Goal: Information Seeking & Learning: Compare options

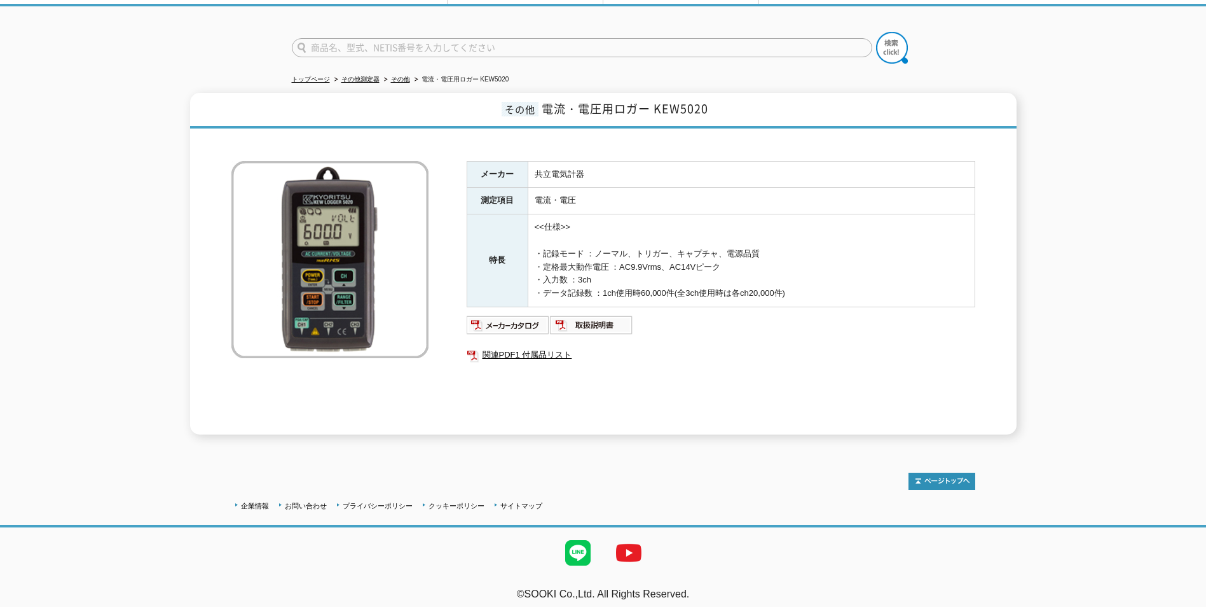
scroll to position [76, 0]
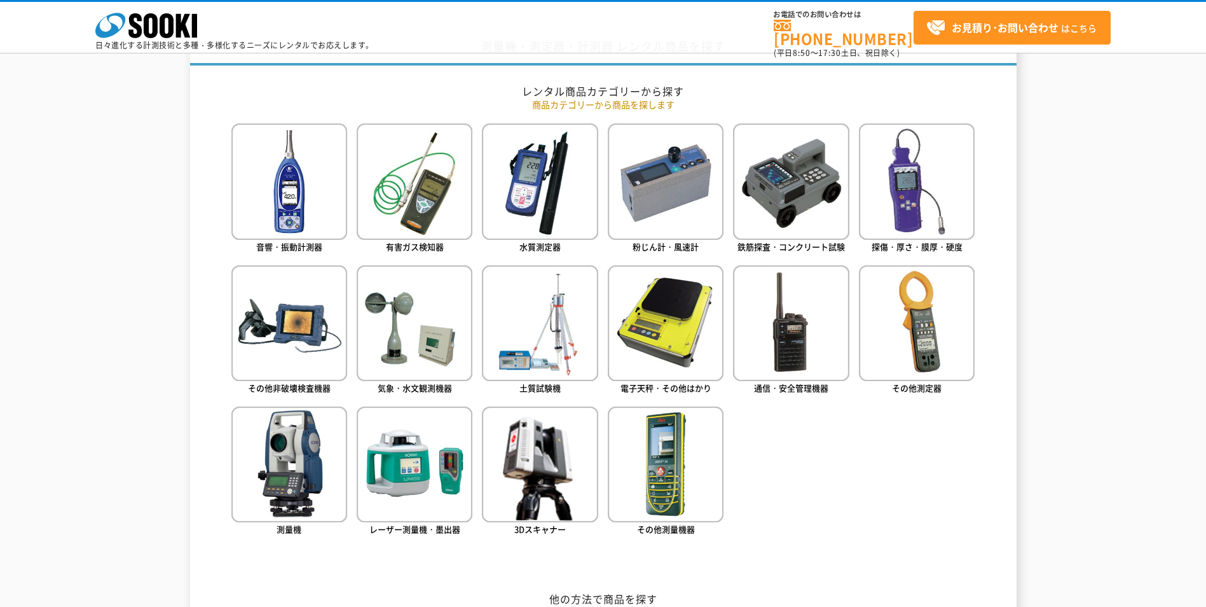
scroll to position [572, 0]
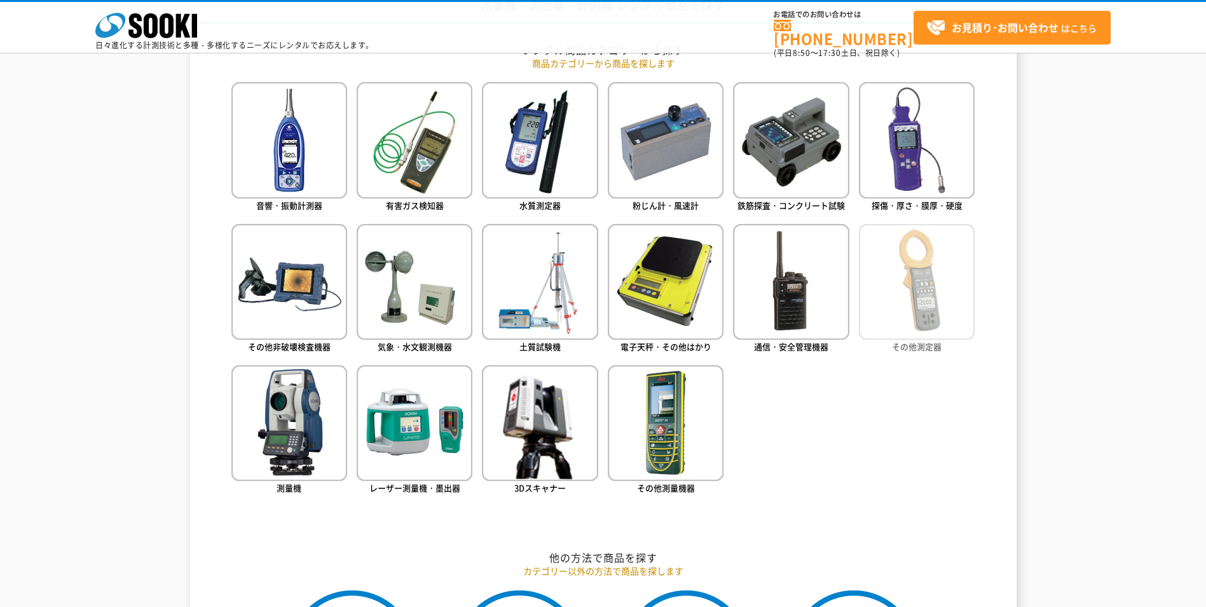
click at [920, 304] on img at bounding box center [917, 282] width 116 height 116
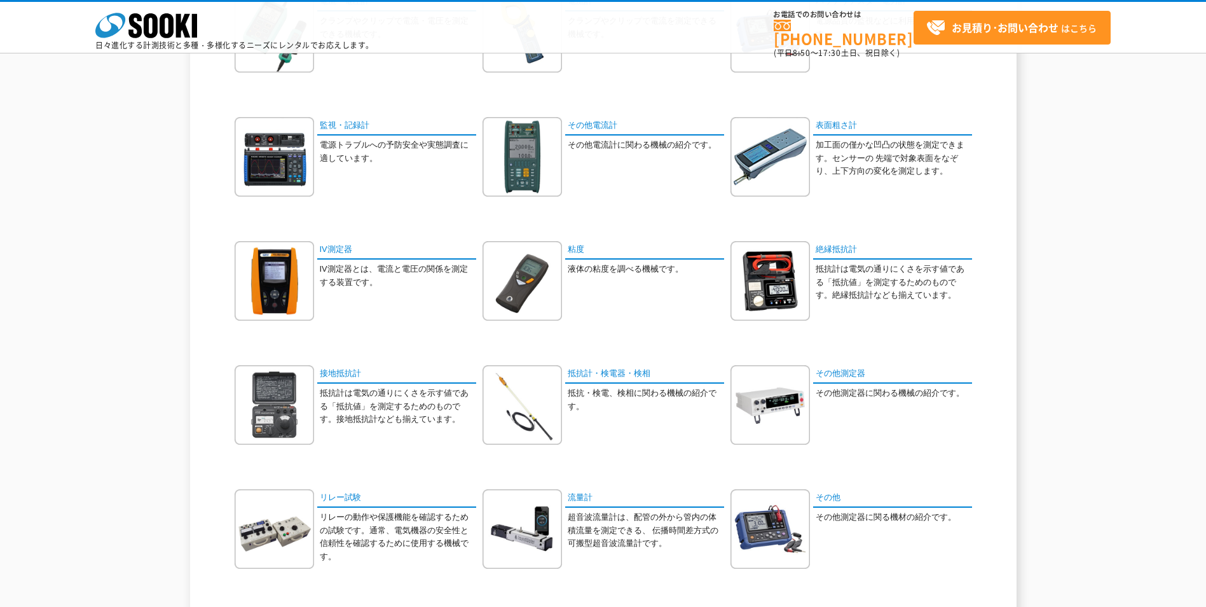
scroll to position [29, 0]
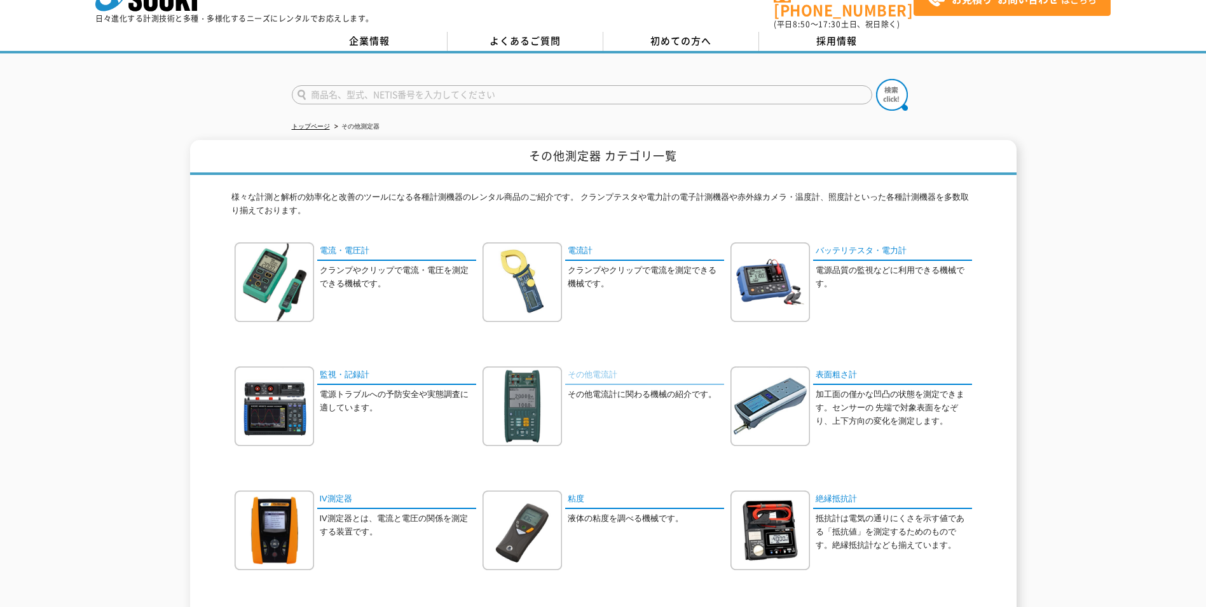
click at [579, 366] on link "その他電流計" at bounding box center [644, 375] width 159 height 18
click at [333, 366] on link "監視・記録計" at bounding box center [396, 375] width 159 height 18
click at [579, 242] on link "電流計" at bounding box center [644, 251] width 159 height 18
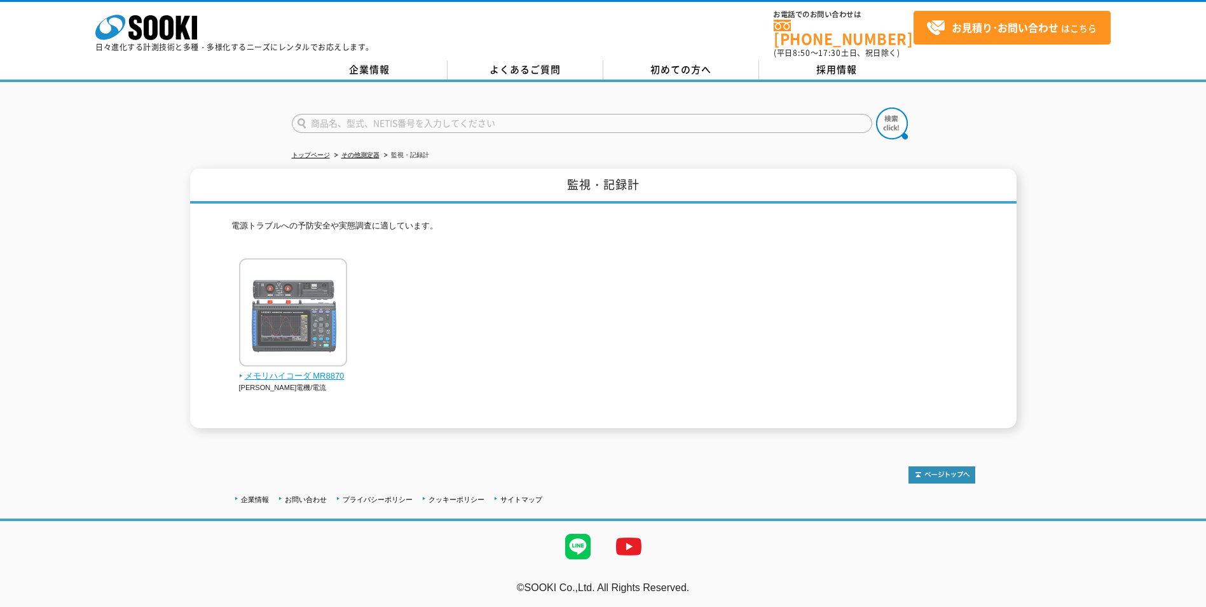
click at [305, 373] on span "メモリハイコーダ MR8870" at bounding box center [293, 375] width 109 height 13
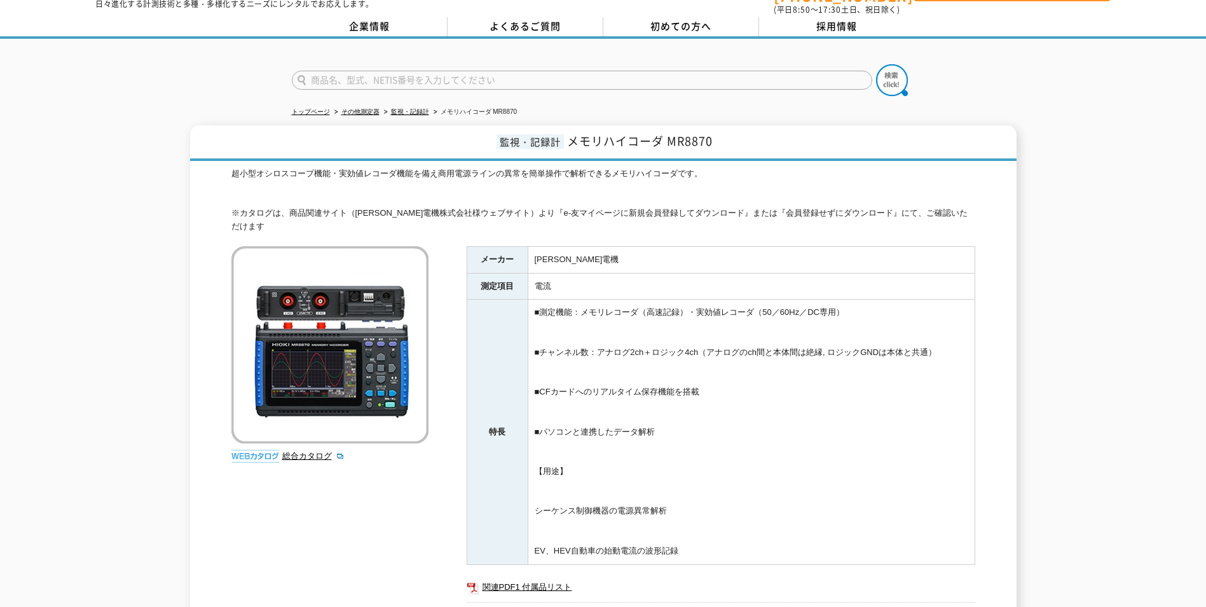
scroll to position [64, 0]
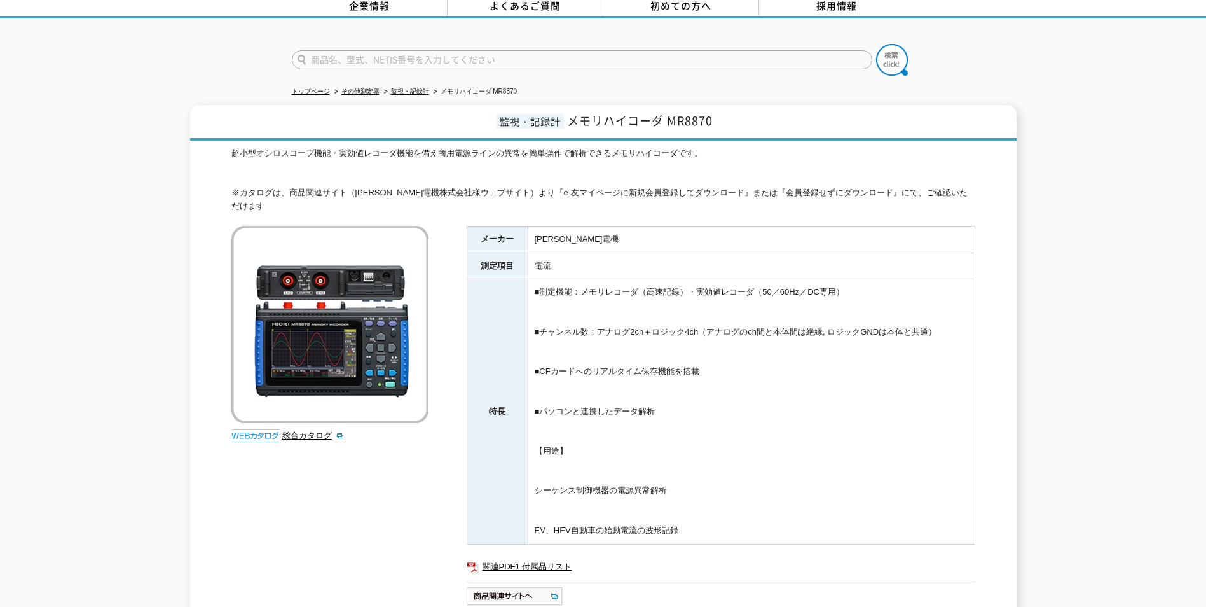
drag, startPoint x: 566, startPoint y: 308, endPoint x: 971, endPoint y: 345, distance: 406.7
click at [971, 345] on td "■測定機能：メモリレコーダ（高速記録）・実効値レコーダ（50／60Hz／DC専用） ■チャンネル数：アナログ2ch＋ロジック4ch（アナログのch間と本体間は…" at bounding box center [751, 411] width 447 height 265
drag, startPoint x: 971, startPoint y: 345, endPoint x: 726, endPoint y: 380, distance: 247.2
click at [726, 380] on td "■測定機能：メモリレコーダ（高速記録）・実効値レコーダ（50／60Hz／DC専用） ■チャンネル数：アナログ2ch＋ロジック4ch（アナログのch間と本体間は…" at bounding box center [751, 411] width 447 height 265
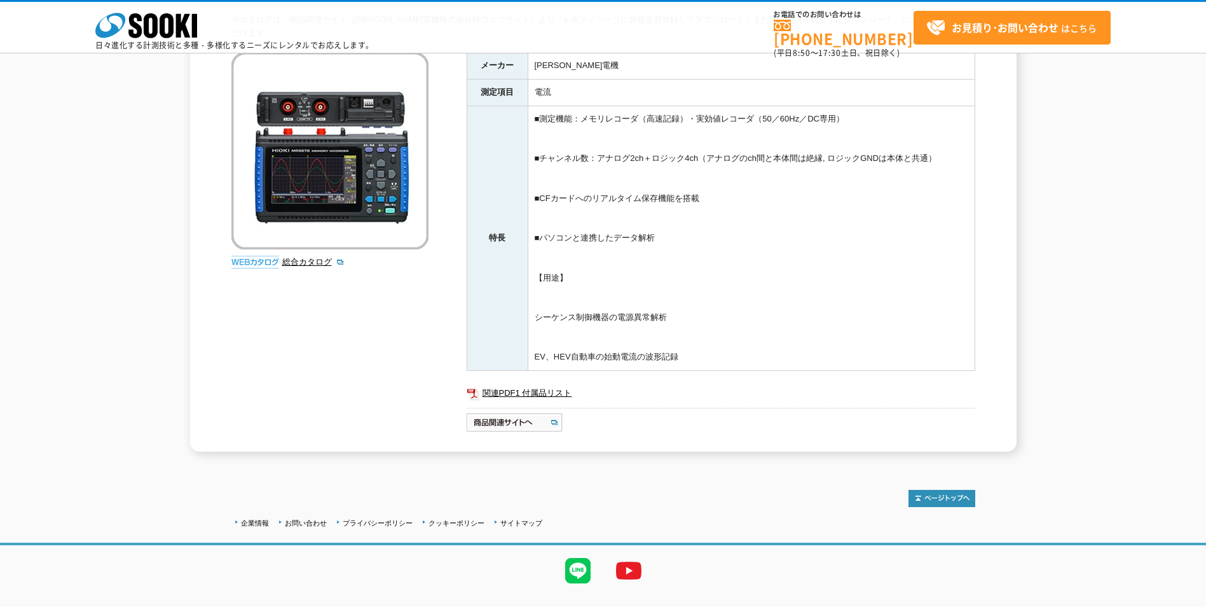
scroll to position [191, 0]
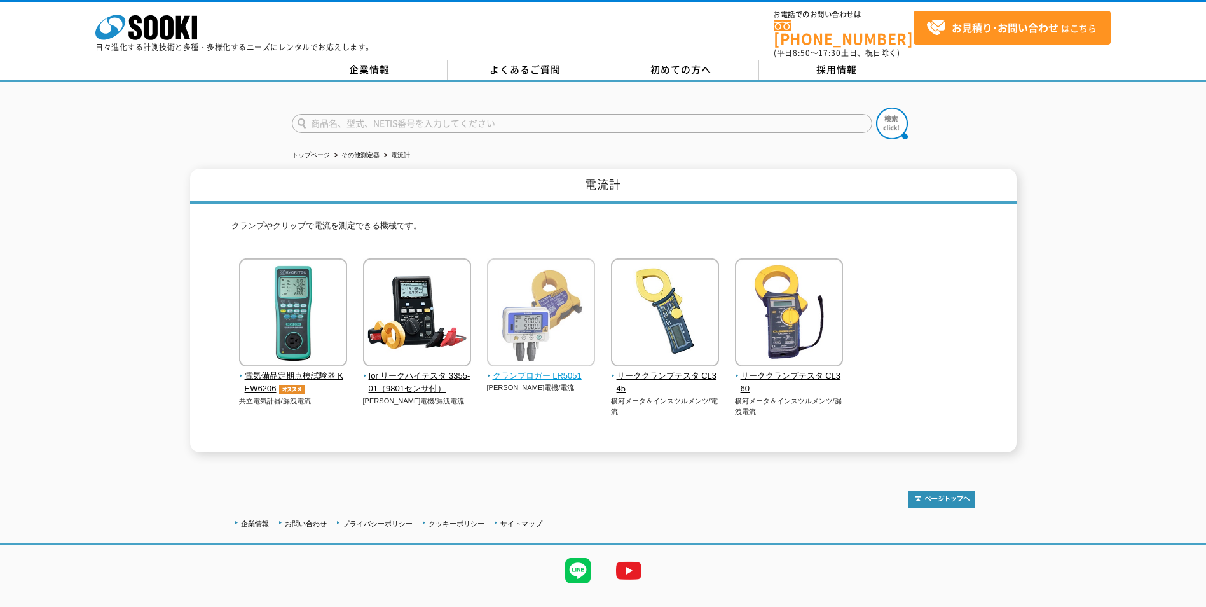
click at [554, 369] on span "クランプロガー LR5051" at bounding box center [541, 375] width 109 height 13
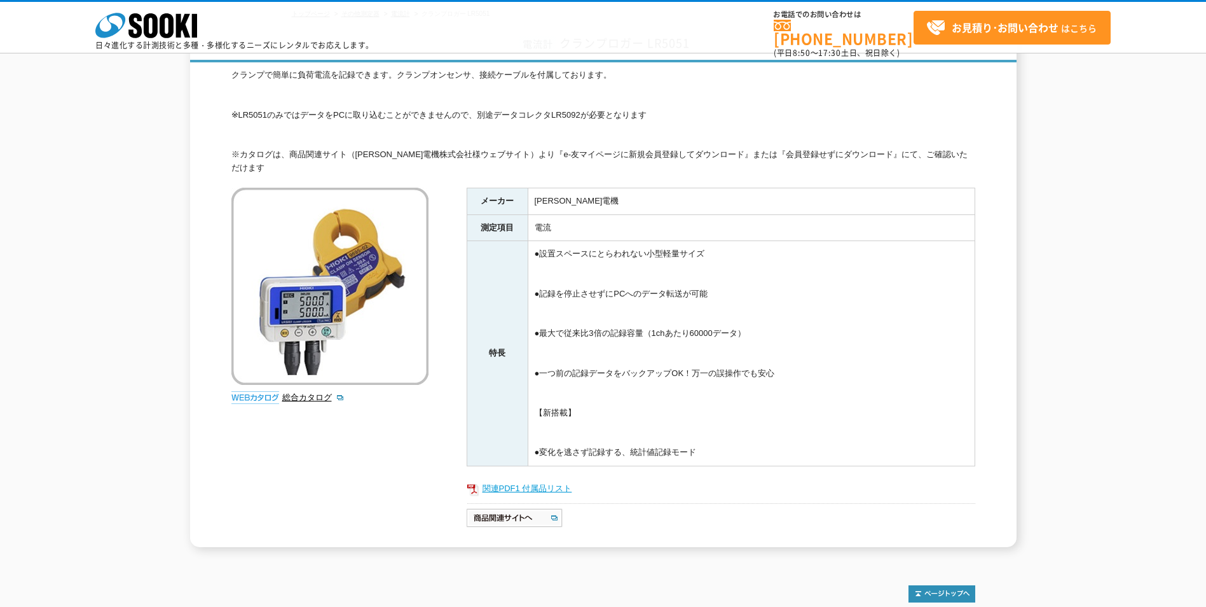
scroll to position [64, 0]
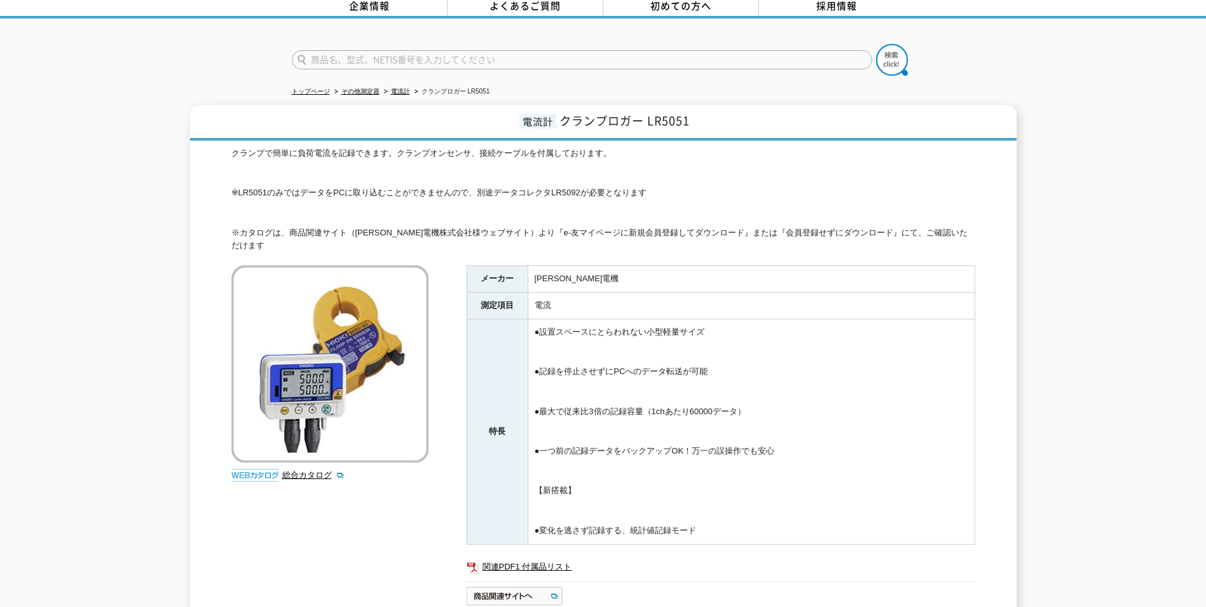
drag, startPoint x: 492, startPoint y: 185, endPoint x: 664, endPoint y: 185, distance: 171.7
click at [664, 185] on div "クランプで簡単に負荷電流を記録できます。クランプオンセンサ、接続ケーブルを付属しております。 ※LR5051のみではデータをPCに取り込むことができませんので…" at bounding box center [603, 200] width 744 height 106
click at [484, 225] on div "クランプで簡単に負荷電流を記録できます。クランプオンセンサ、接続ケーブルを付属しております。 ※LR5051のみではデータをPCに取り込むことができませんので…" at bounding box center [603, 200] width 744 height 106
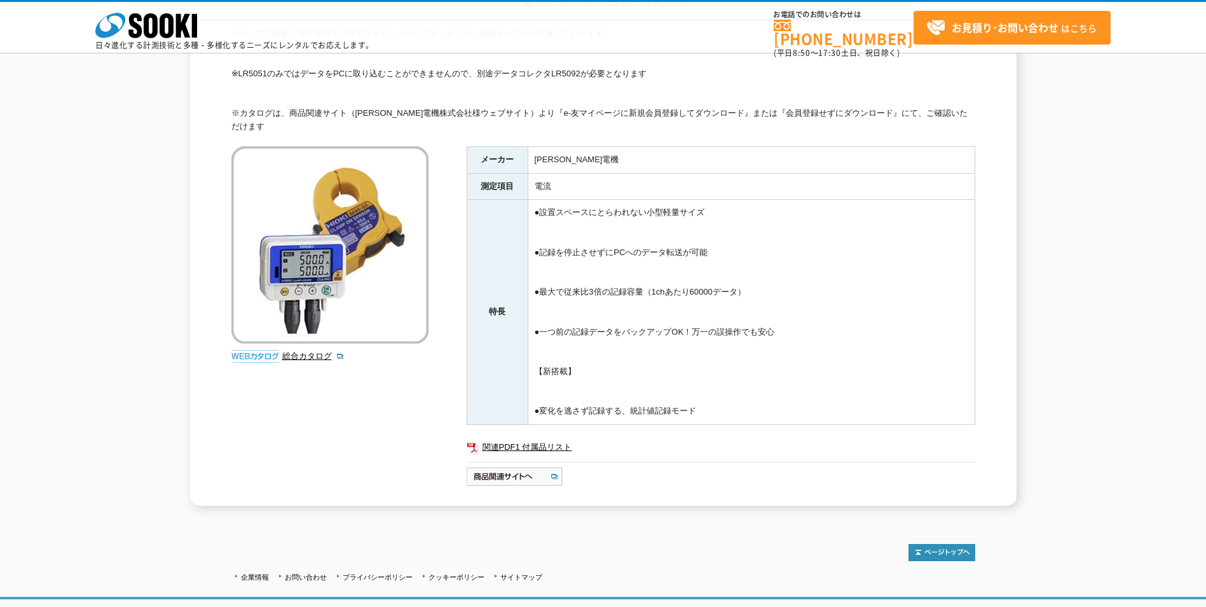
scroll to position [127, 0]
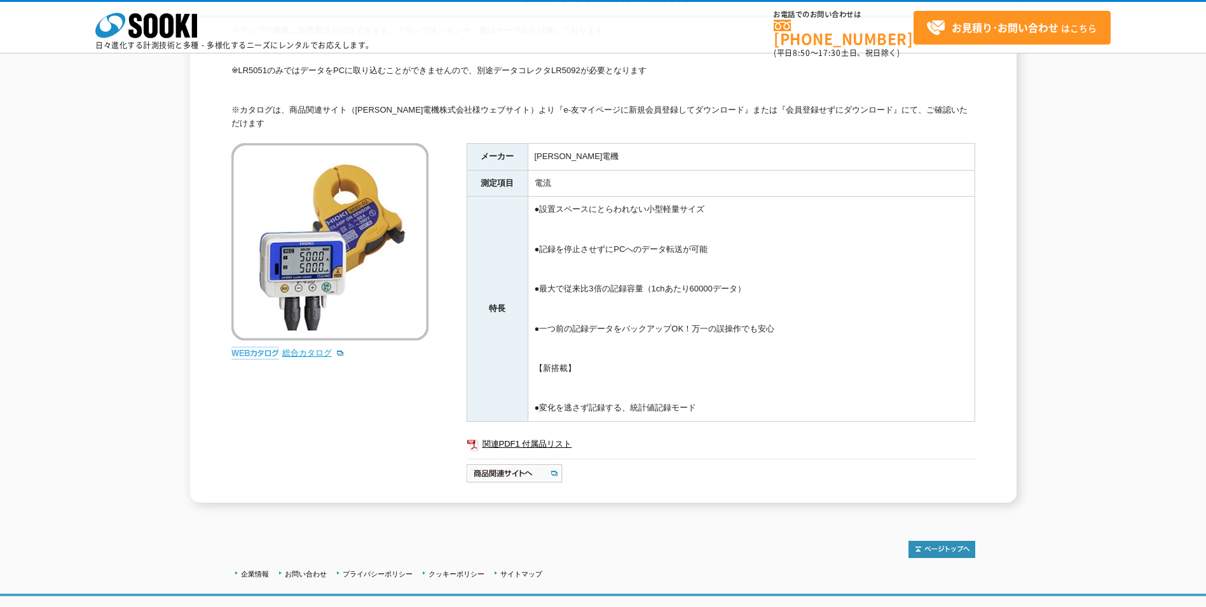
click at [307, 348] on link "総合カタログ" at bounding box center [313, 353] width 62 height 10
